Goal: Book appointment/travel/reservation

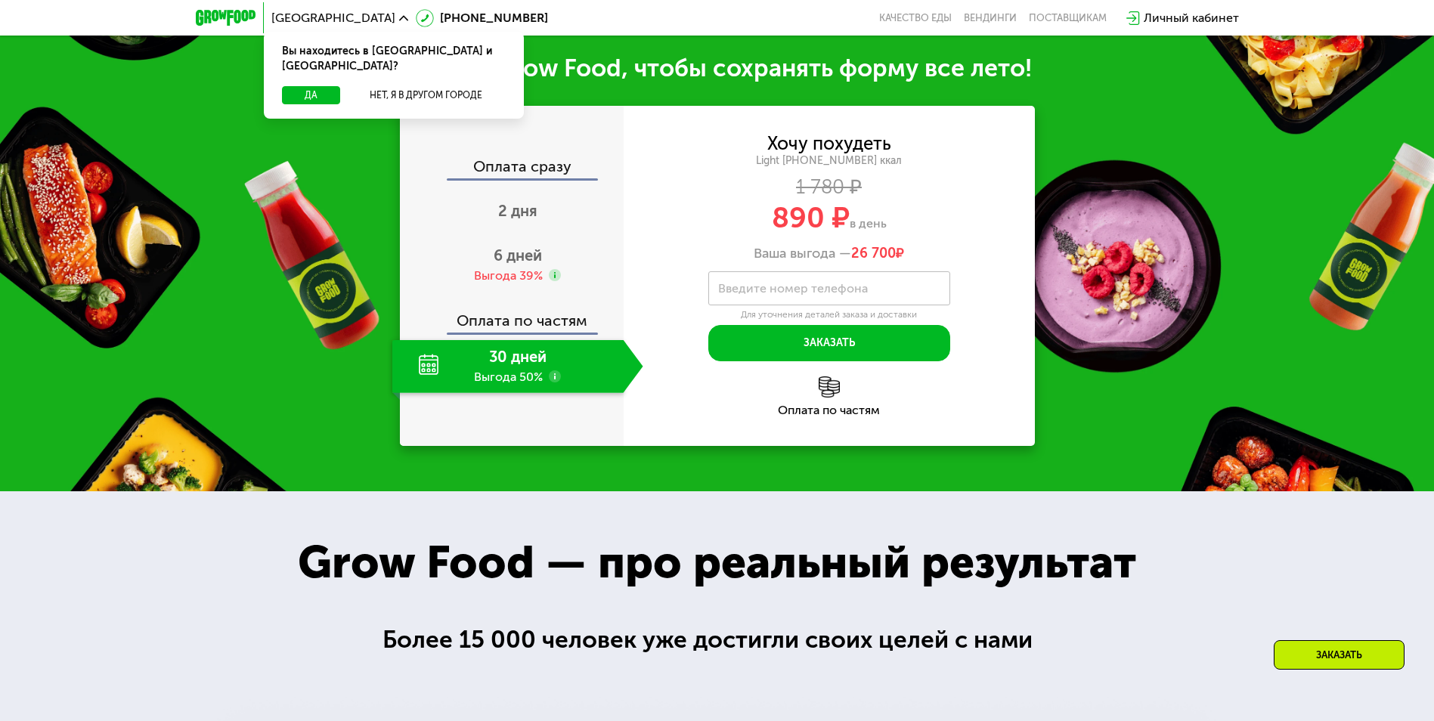
scroll to position [1587, 0]
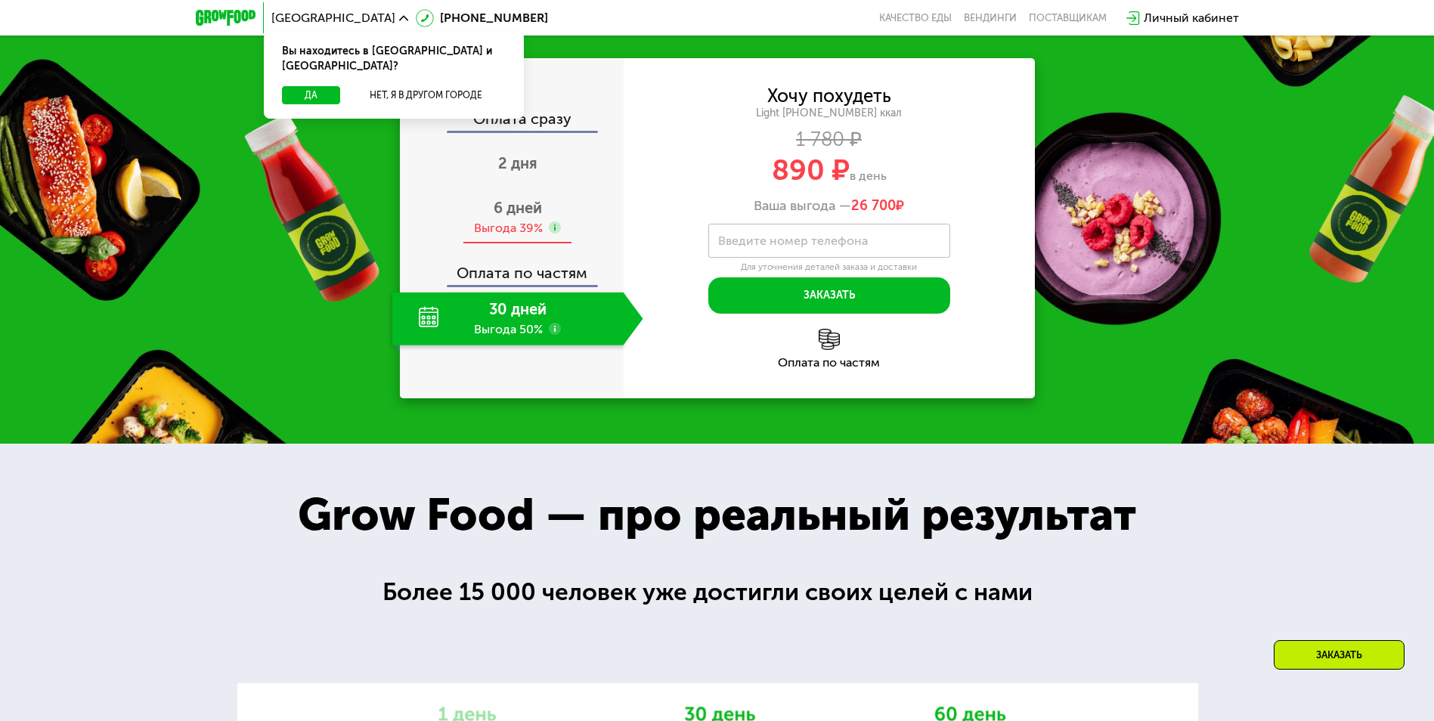
click at [530, 217] on span "6 дней" at bounding box center [518, 208] width 48 height 18
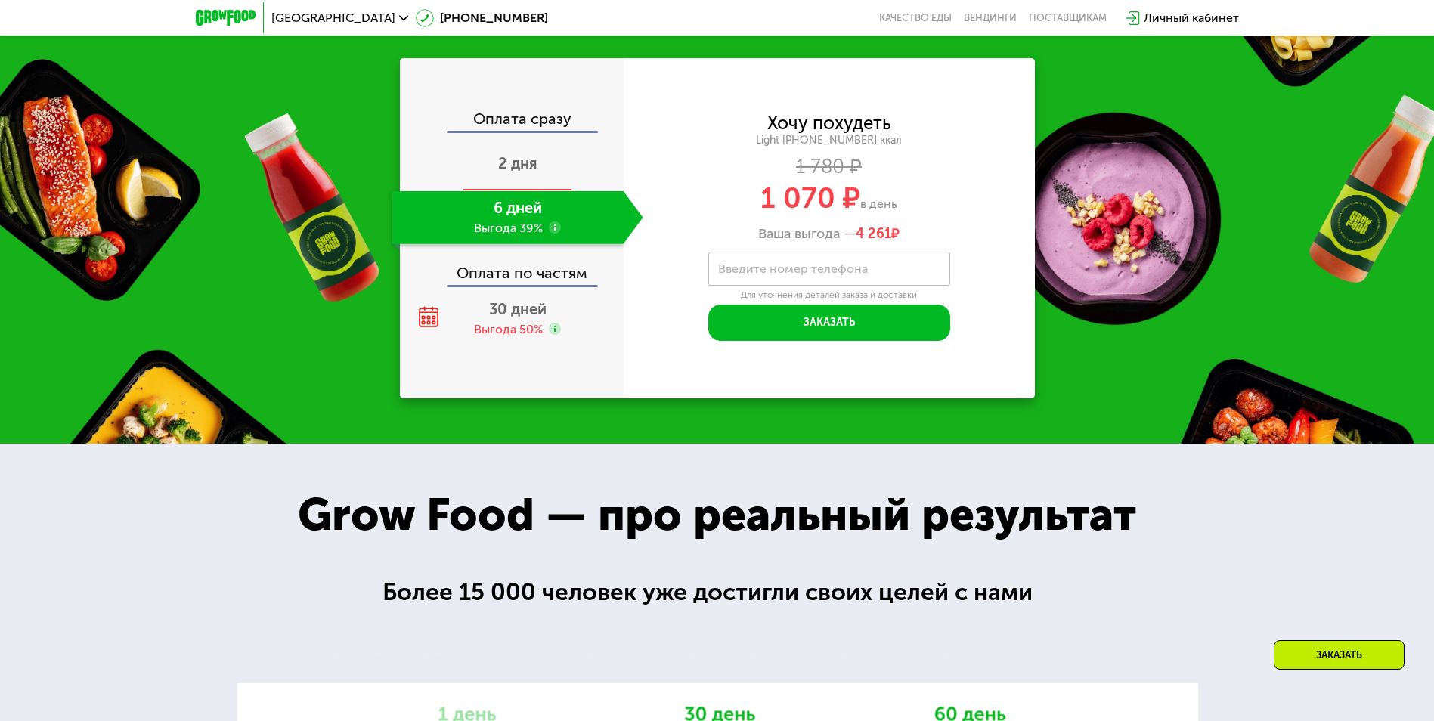
click at [539, 191] on div "2 дня" at bounding box center [517, 164] width 251 height 53
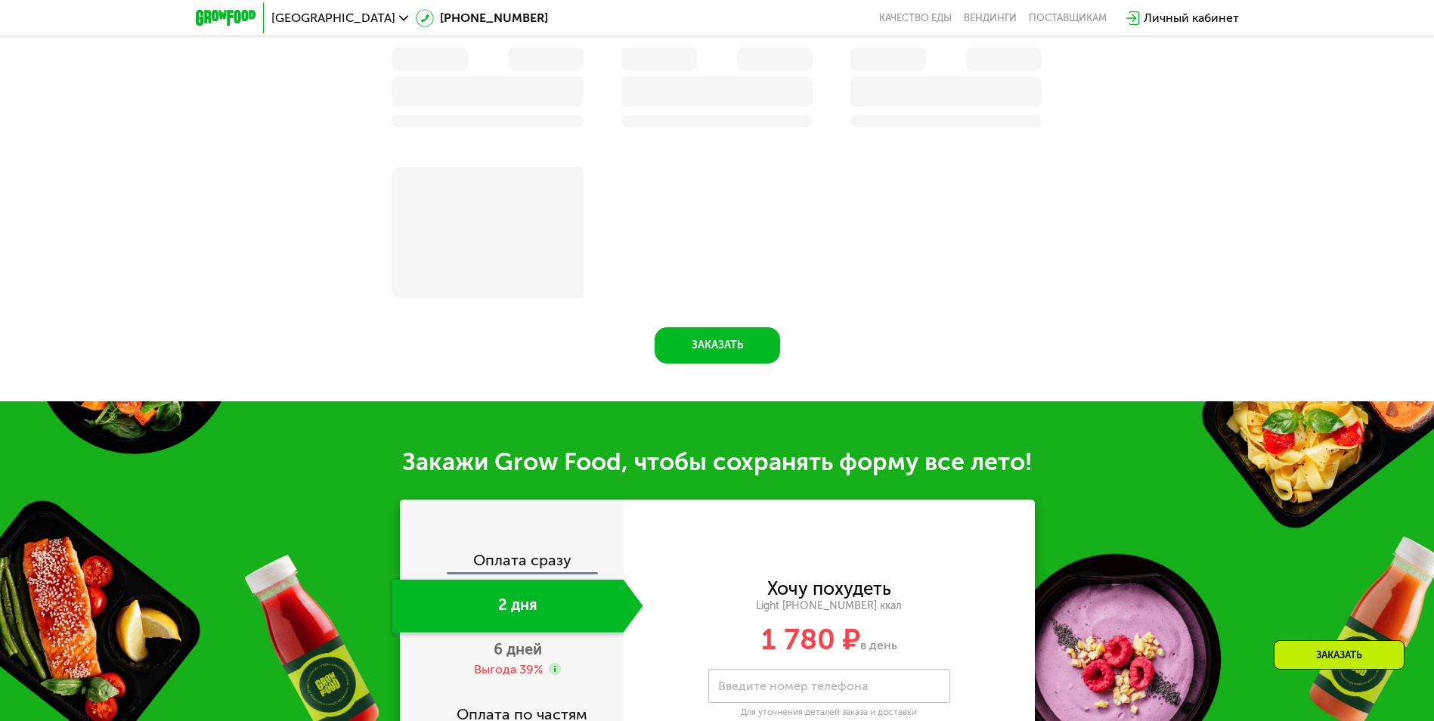
scroll to position [1913, 0]
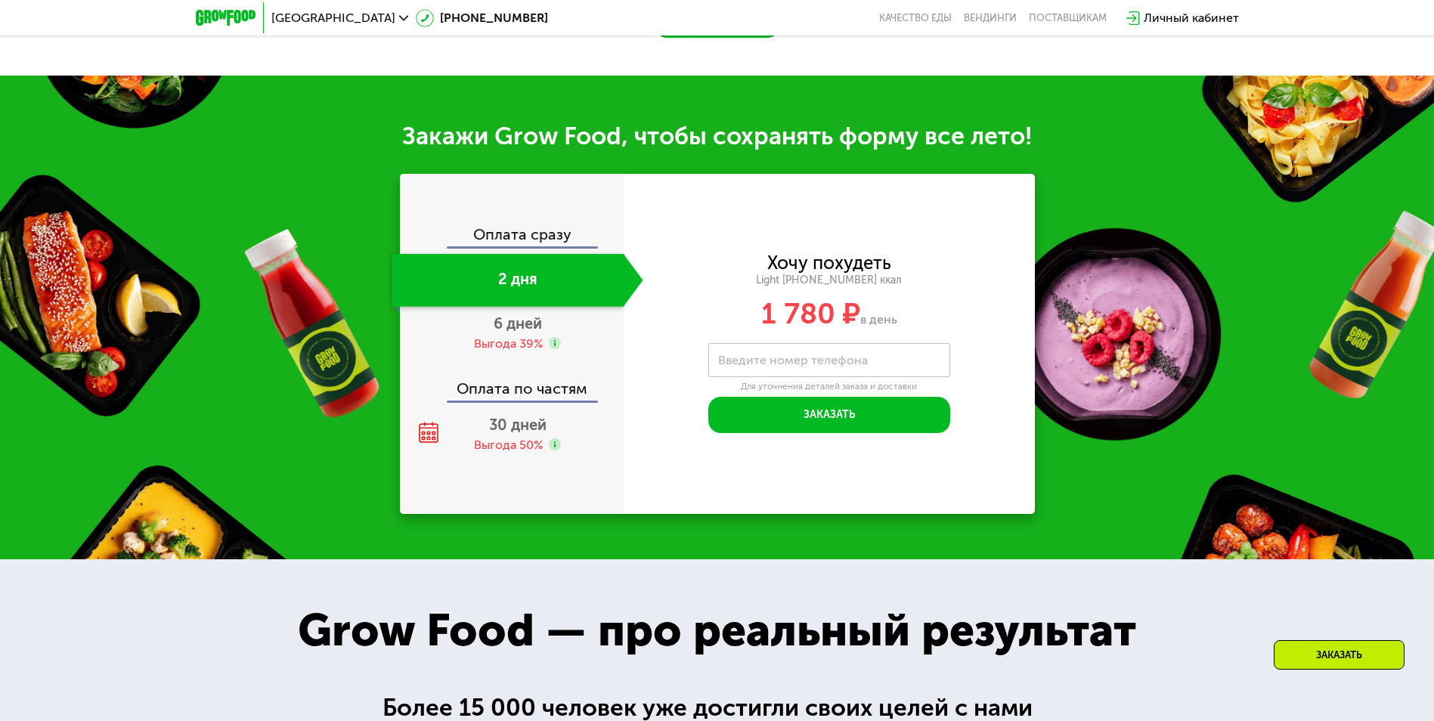
click at [551, 246] on div "Оплата сразу" at bounding box center [512, 237] width 222 height 20
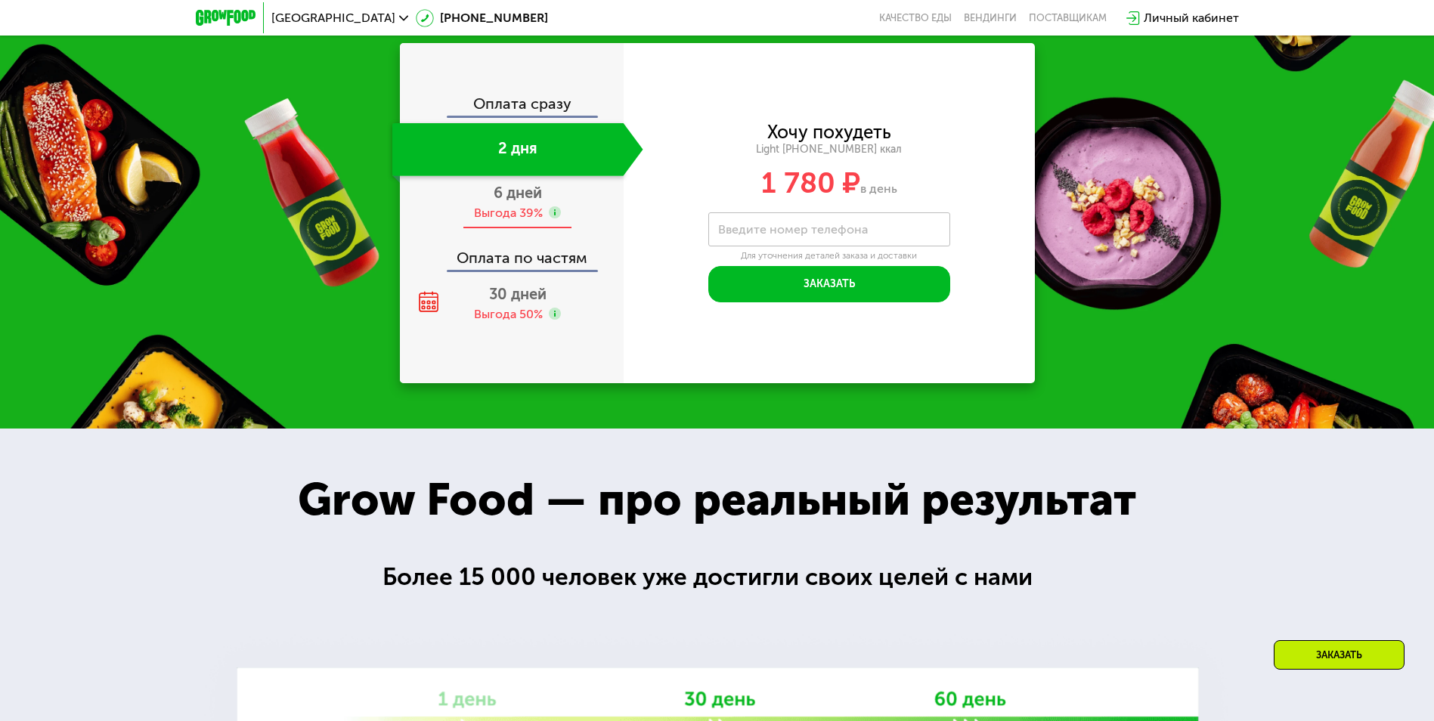
click at [535, 202] on span "6 дней" at bounding box center [518, 193] width 48 height 18
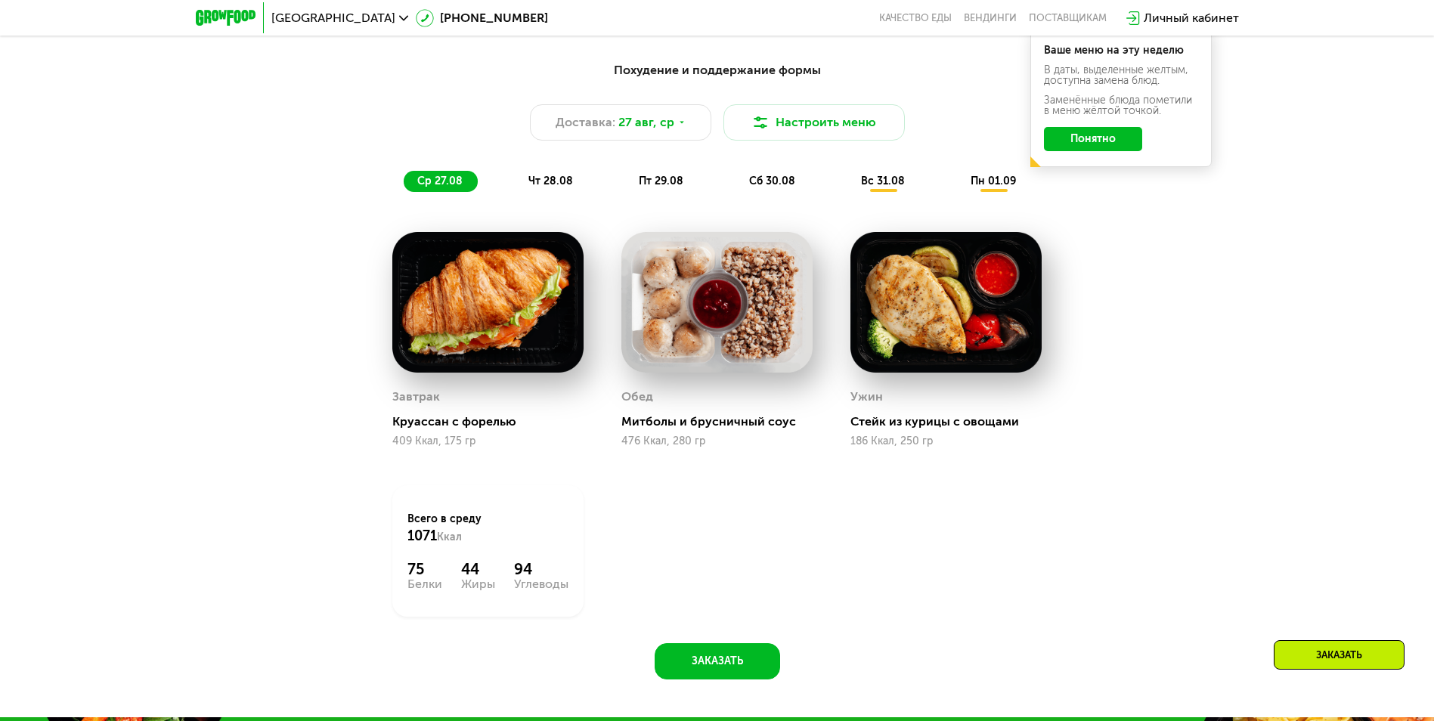
scroll to position [907, 0]
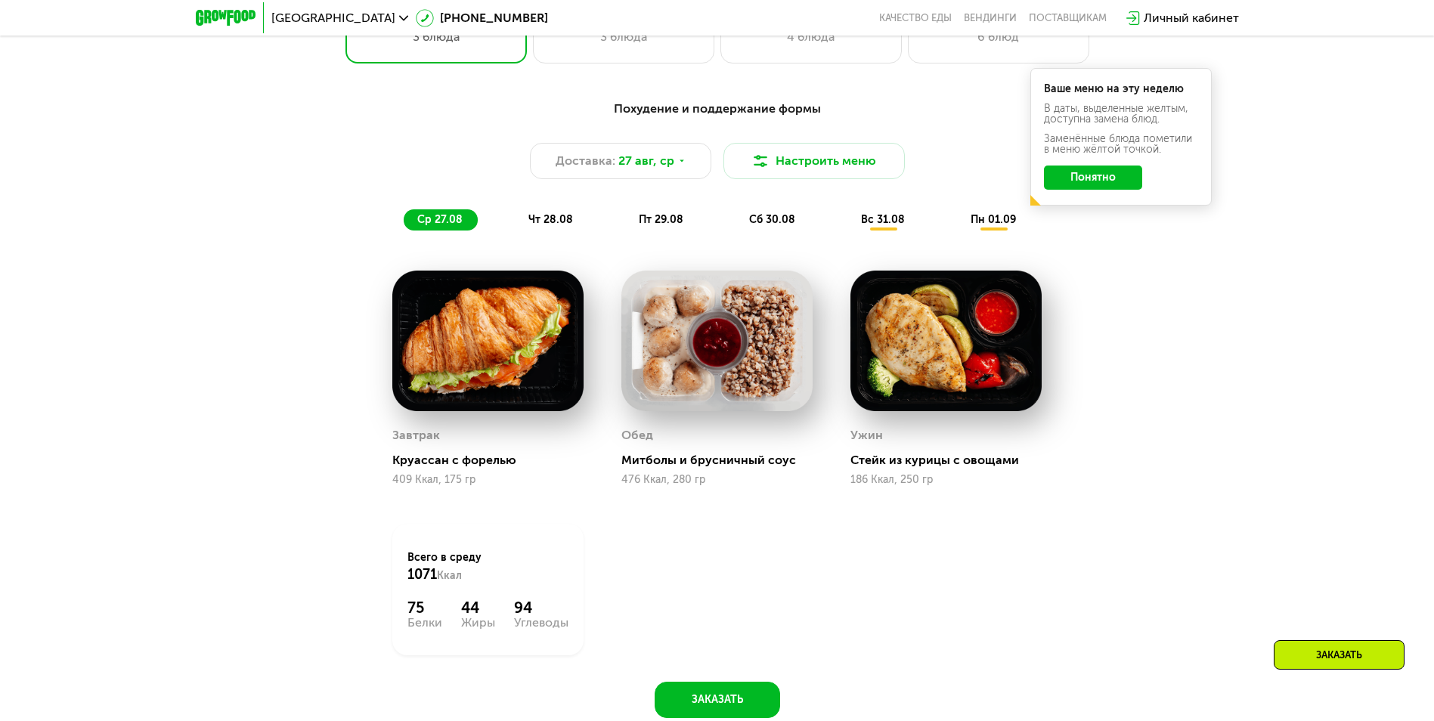
click at [548, 222] on span "чт 28.08" at bounding box center [550, 219] width 45 height 13
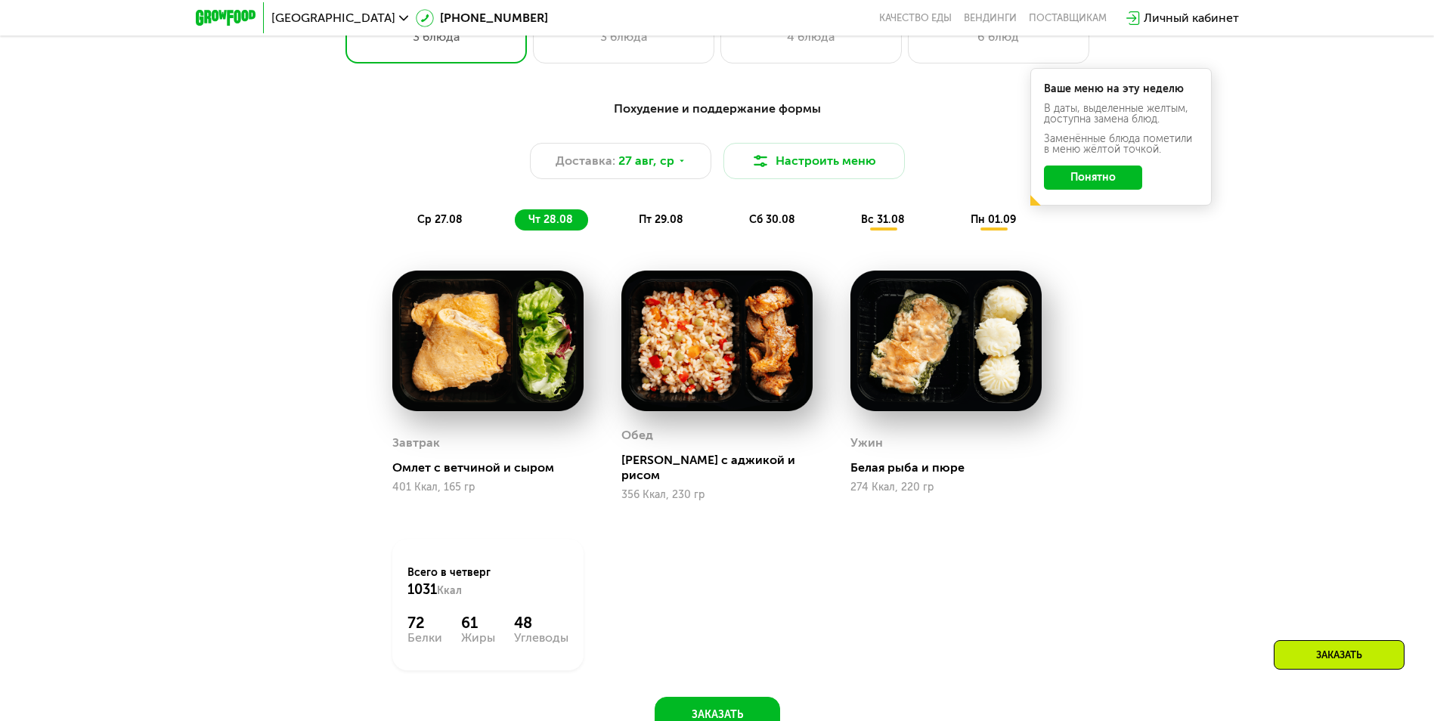
click at [515, 218] on div "ср 27.08" at bounding box center [551, 219] width 73 height 21
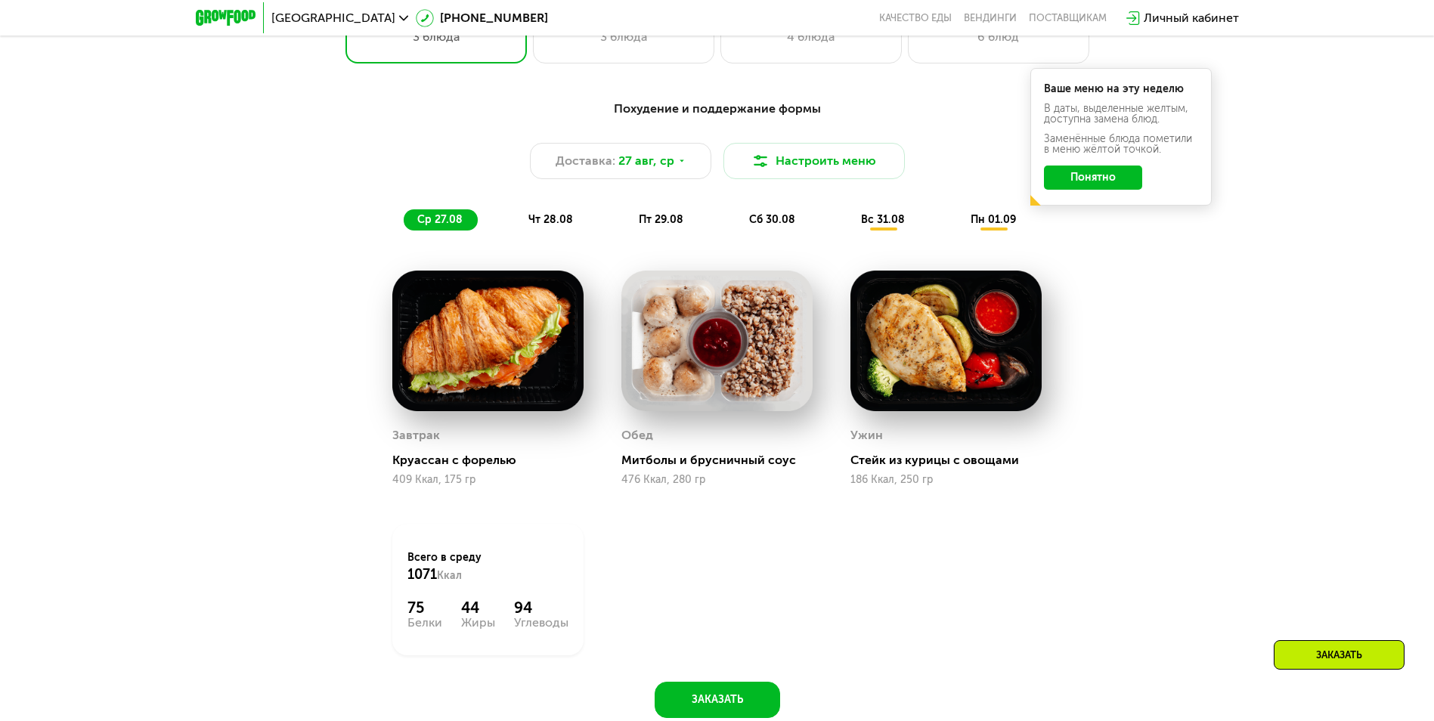
click at [559, 222] on span "чт 28.08" at bounding box center [550, 219] width 45 height 13
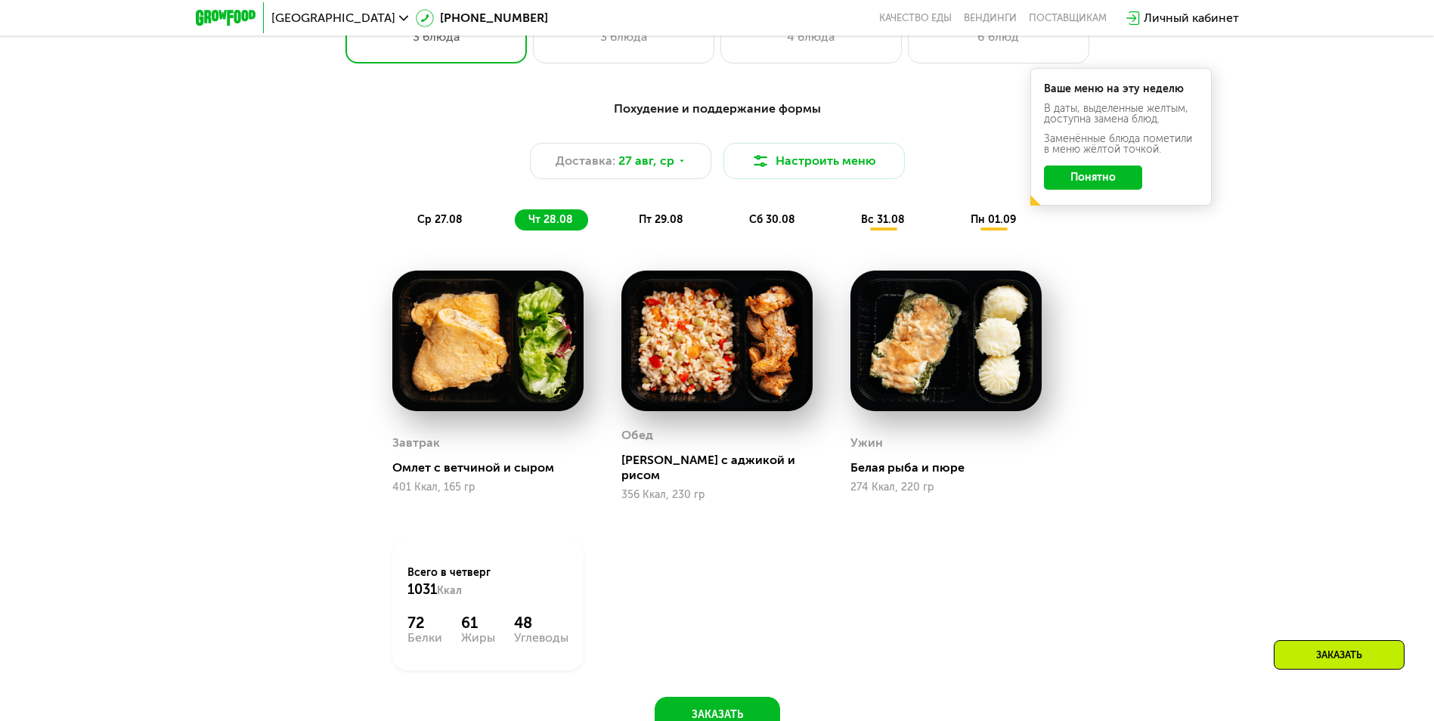
click at [641, 226] on span "пт 29.08" at bounding box center [661, 219] width 45 height 13
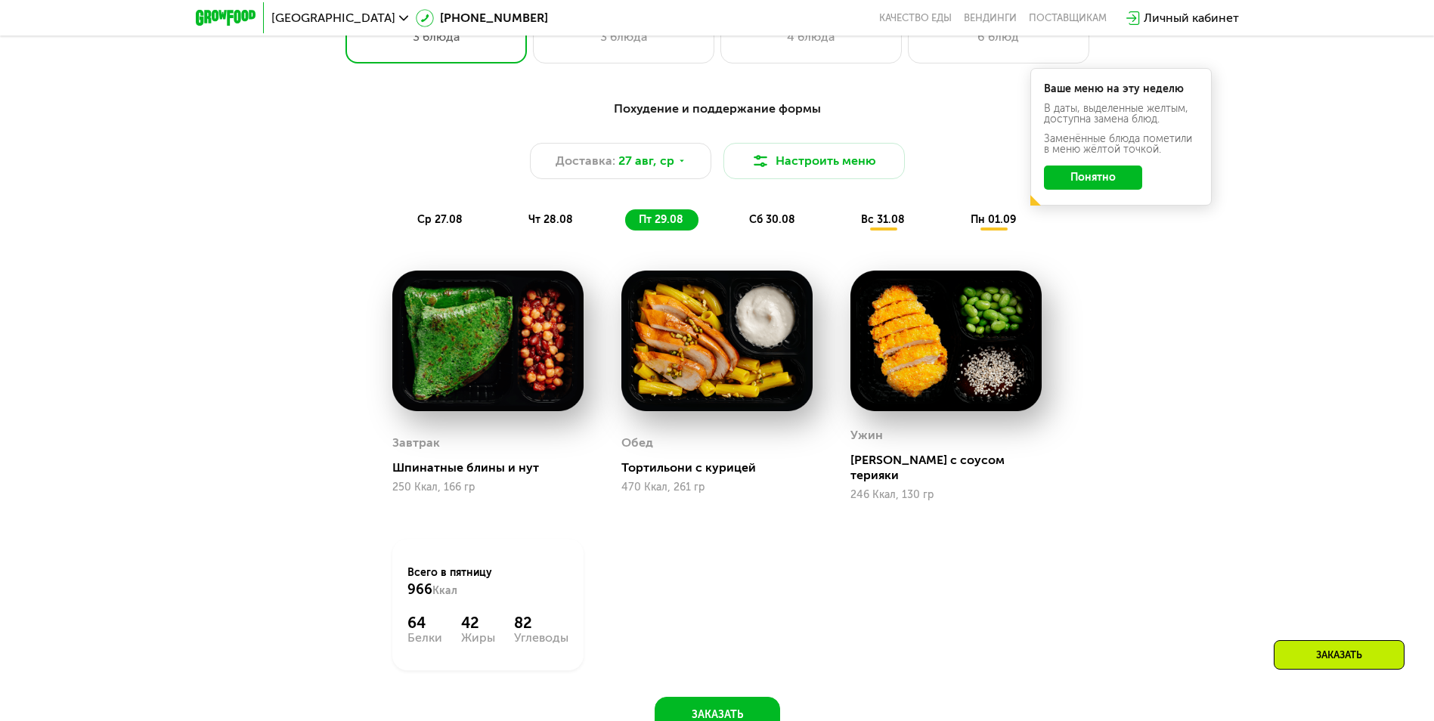
click at [847, 231] on div "сб 30.08" at bounding box center [883, 219] width 73 height 21
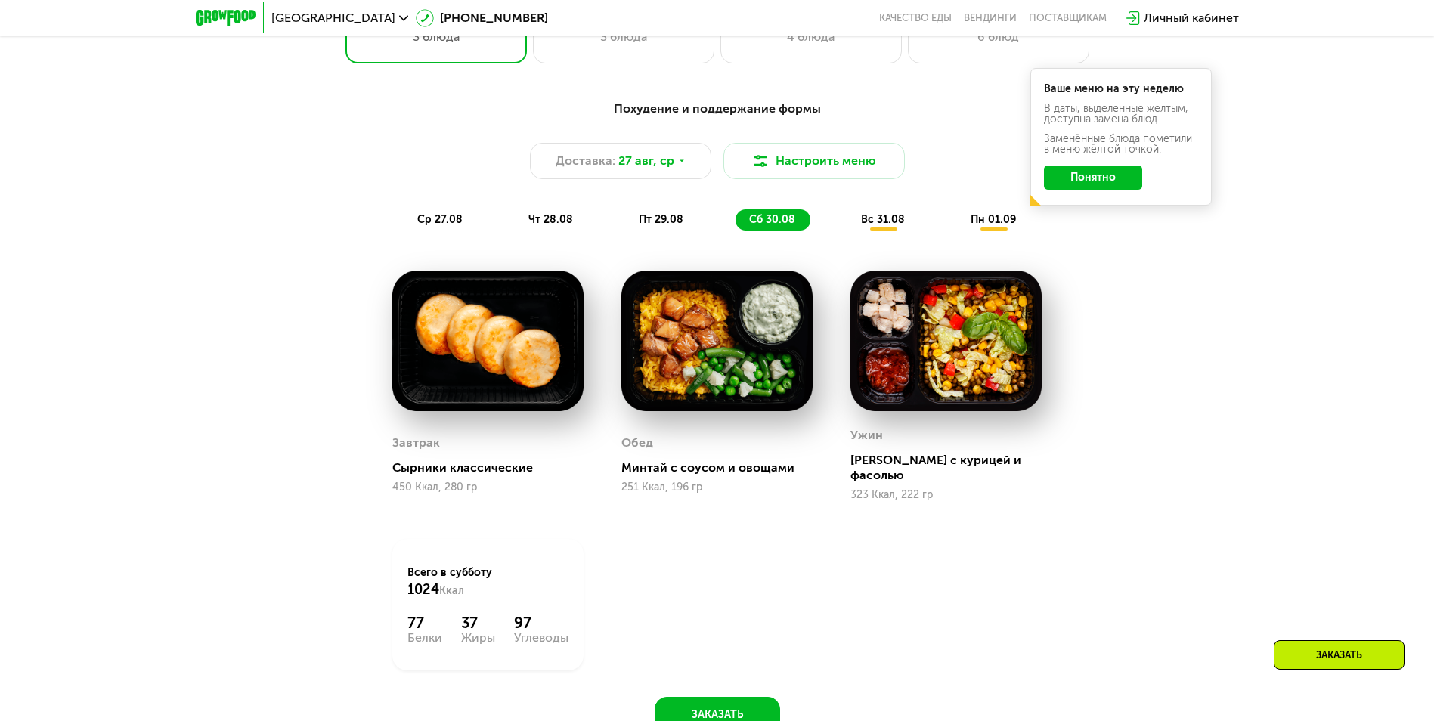
click at [892, 226] on span "вс 31.08" at bounding box center [883, 219] width 44 height 13
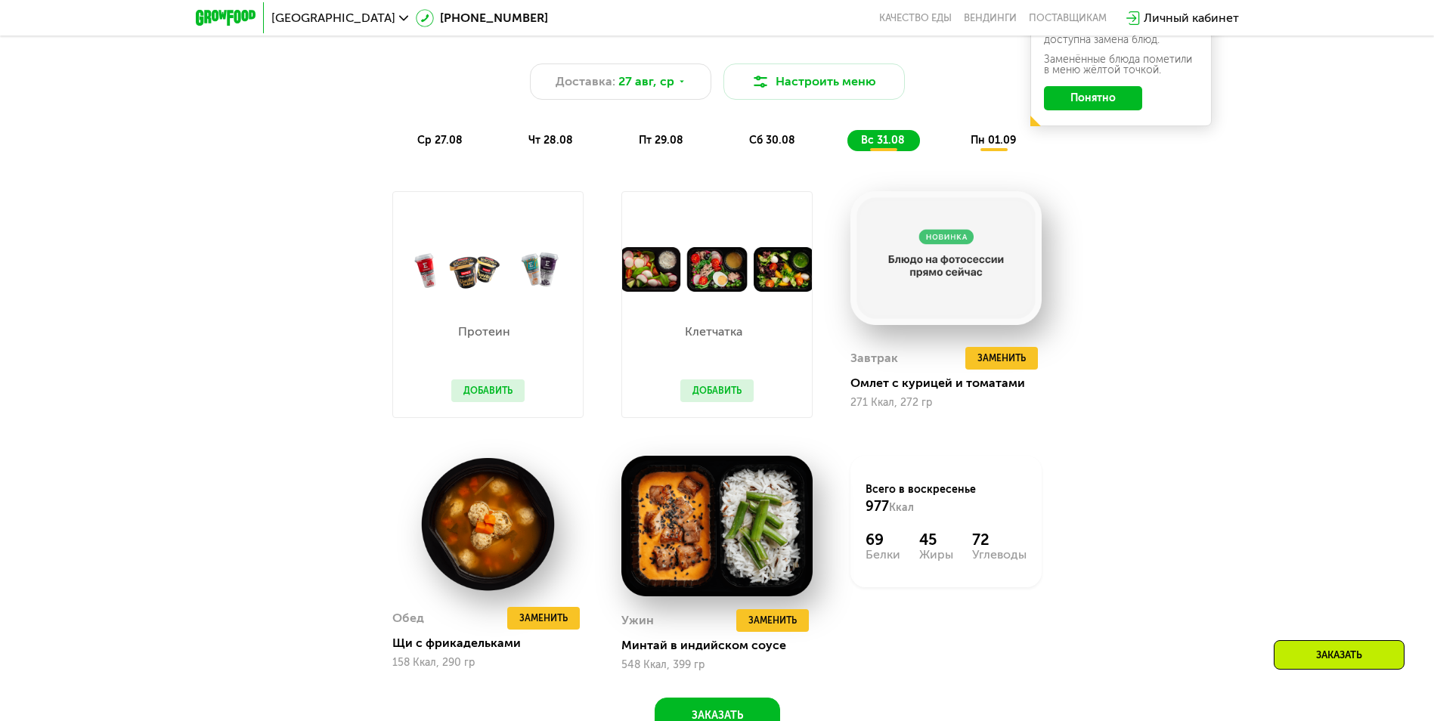
scroll to position [983, 0]
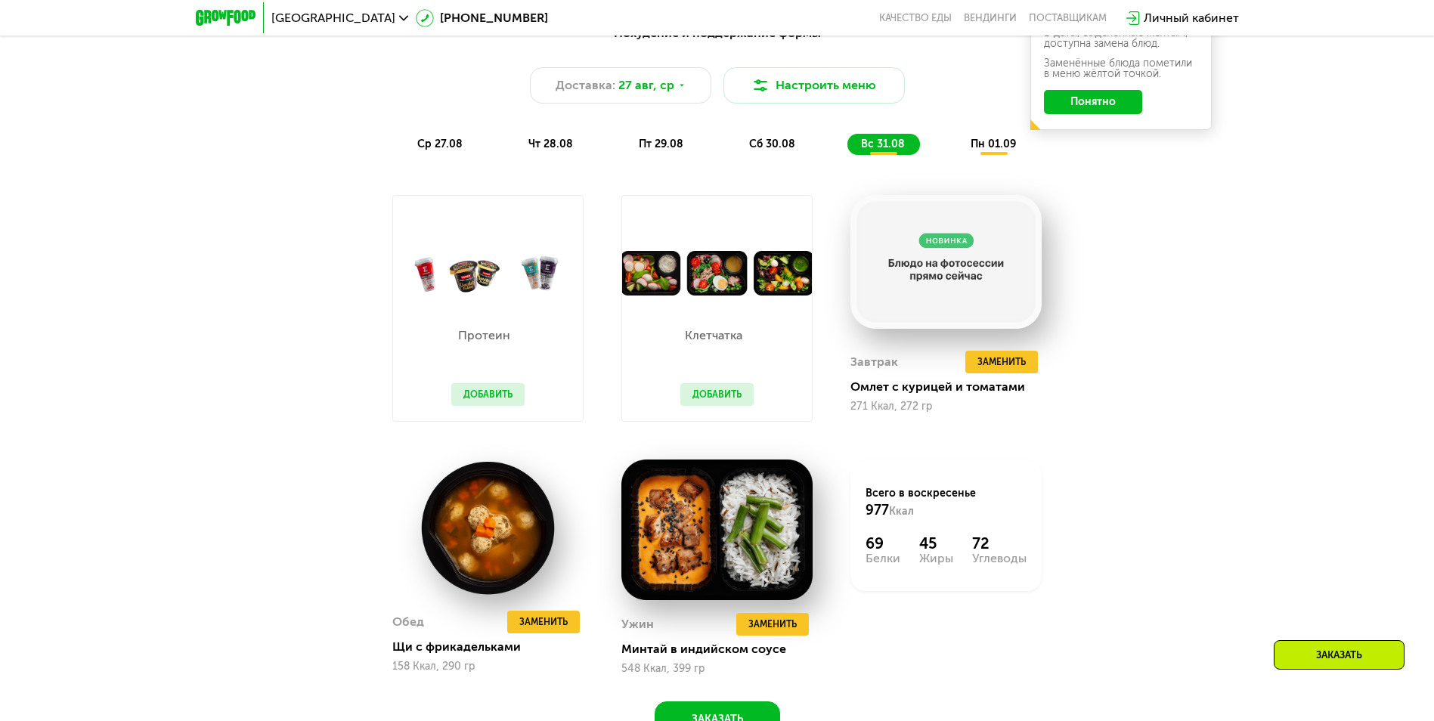
click at [993, 155] on div "пн 01.09" at bounding box center [994, 144] width 74 height 21
